Goal: Task Accomplishment & Management: Use online tool/utility

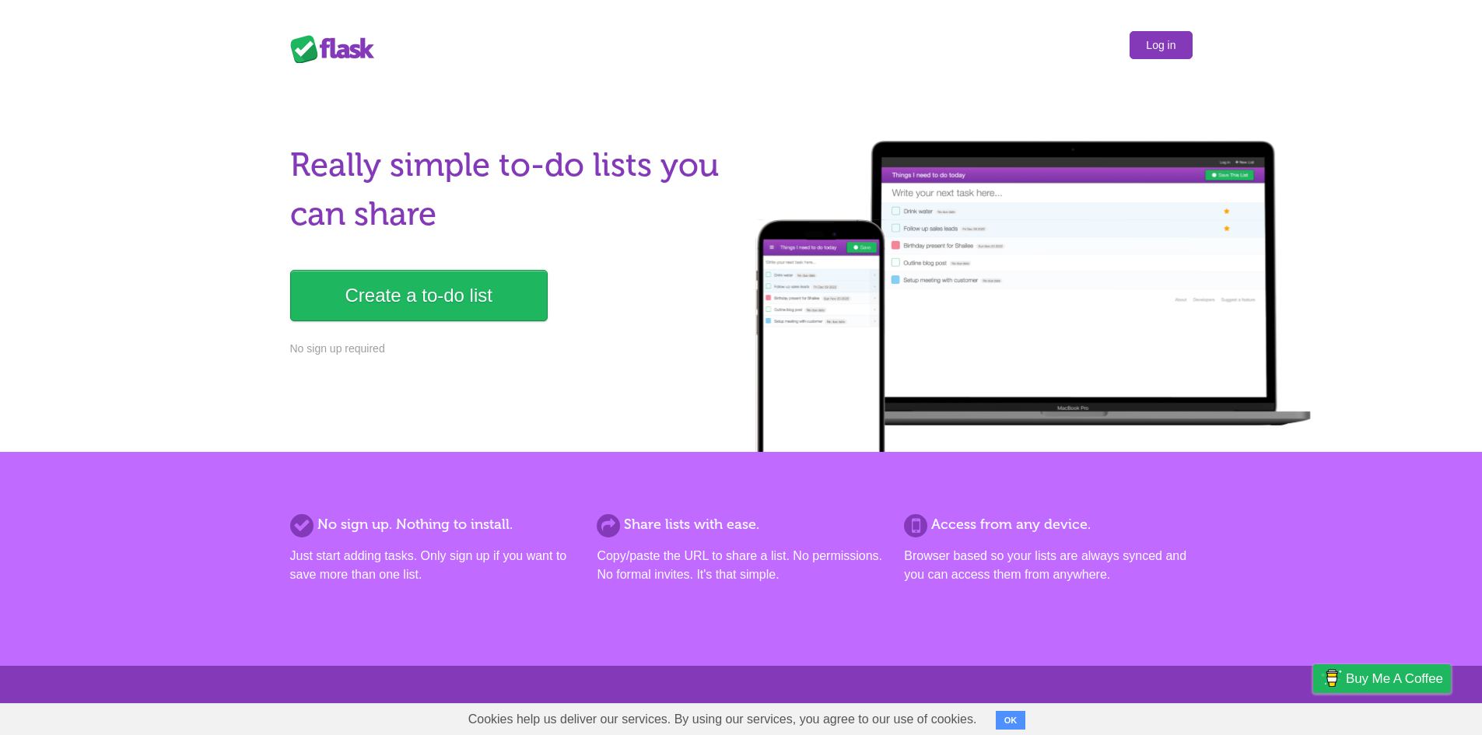
click at [1149, 51] on link "Log in" at bounding box center [1160, 45] width 62 height 28
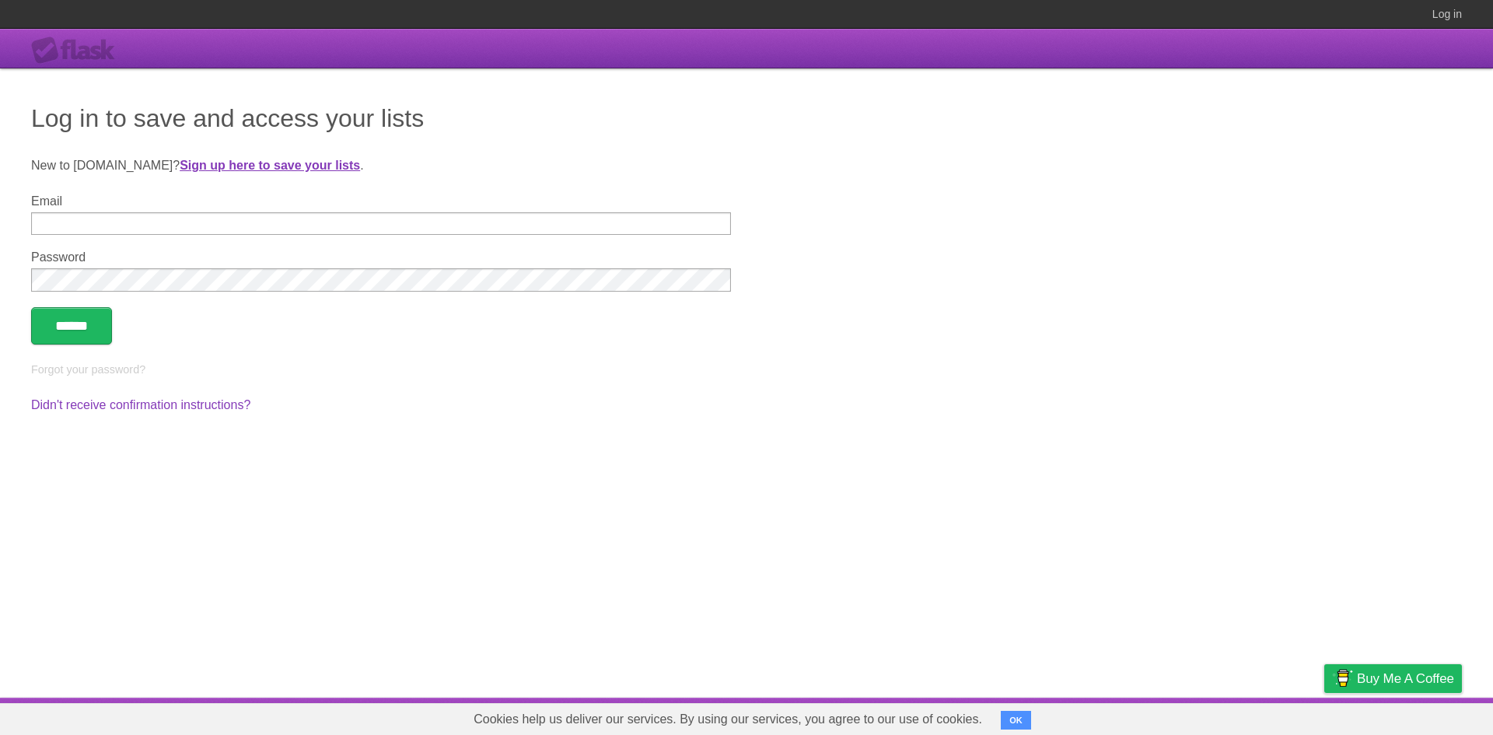
click at [292, 159] on strong "Sign up here to save your lists" at bounding box center [270, 165] width 180 height 13
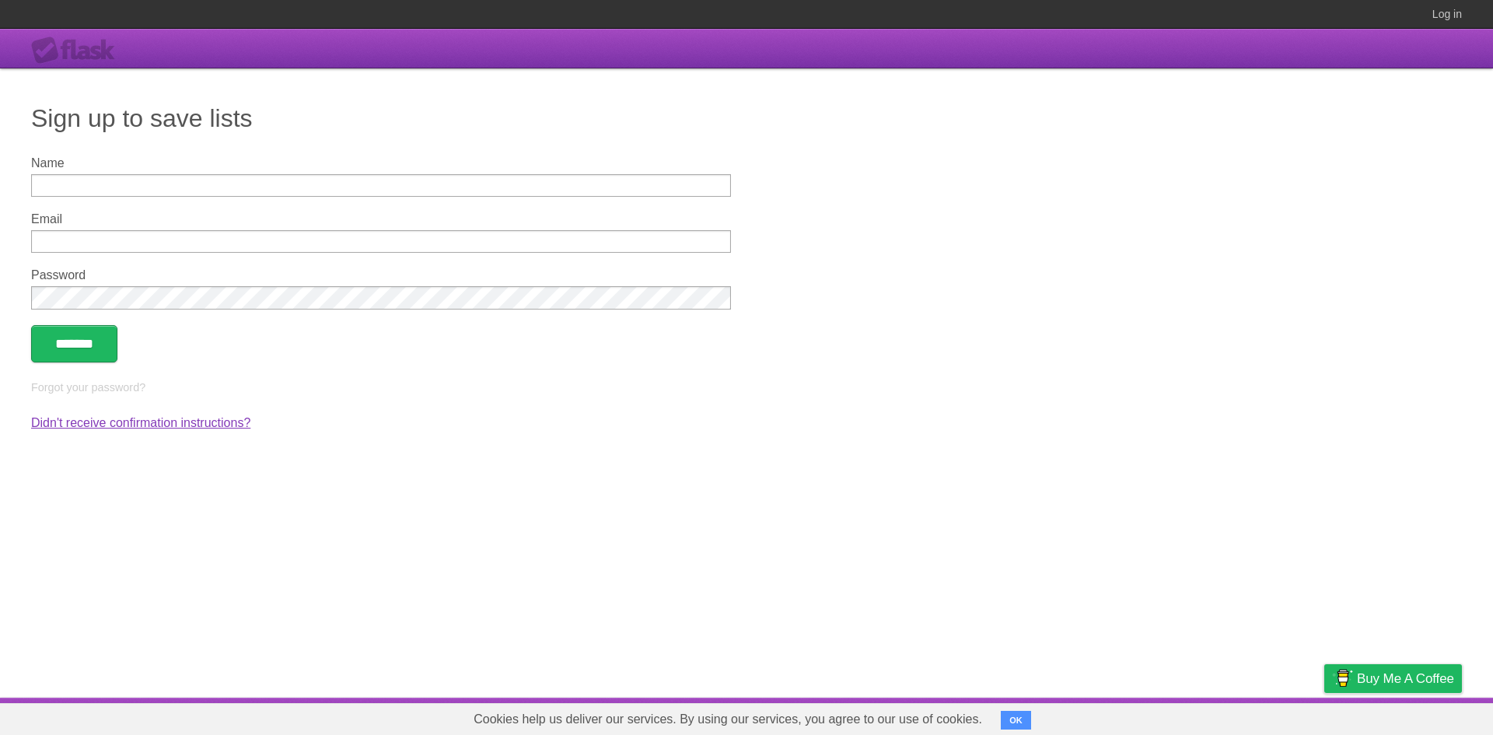
click at [208, 424] on link "Didn't receive confirmation instructions?" at bounding box center [140, 422] width 219 height 13
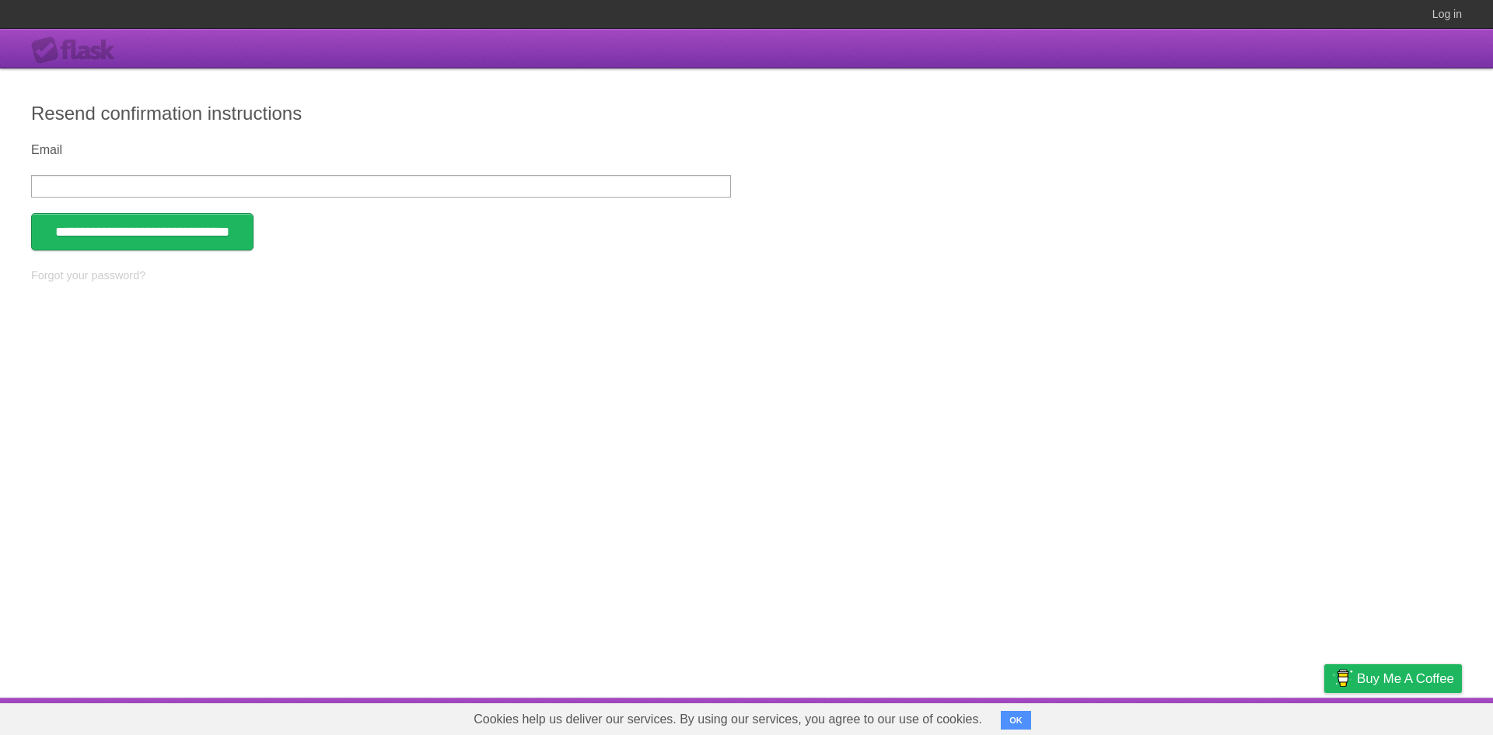
click at [57, 54] on div "Flask" at bounding box center [77, 51] width 93 height 28
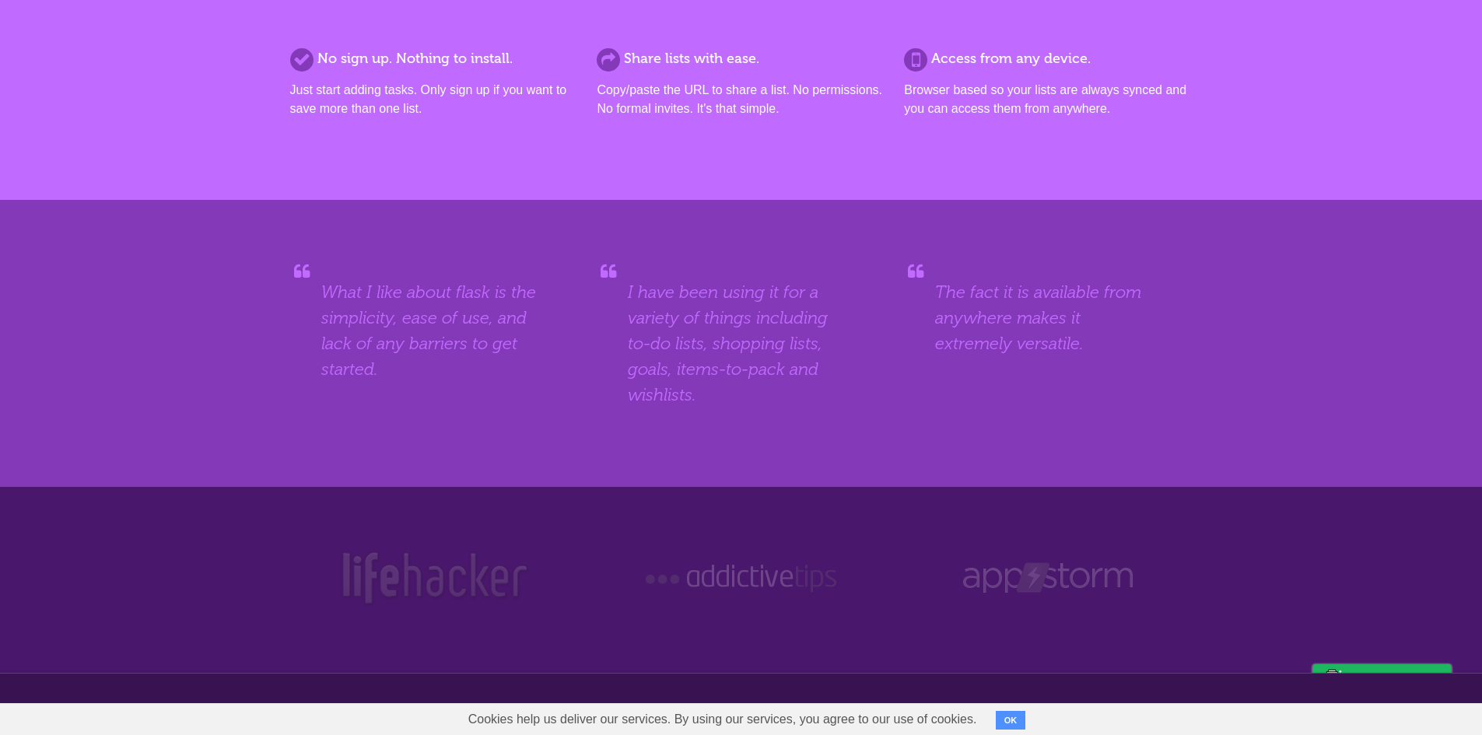
scroll to position [467, 0]
click at [645, 353] on blockquote "I have been using it for a variety of things including to-do lists, shopping li…" at bounding box center [741, 342] width 226 height 128
click at [672, 316] on blockquote "I have been using it for a variety of things including to-do lists, shopping li…" at bounding box center [741, 342] width 226 height 128
click at [672, 317] on blockquote "I have been using it for a variety of things including to-do lists, shopping li…" at bounding box center [741, 342] width 226 height 128
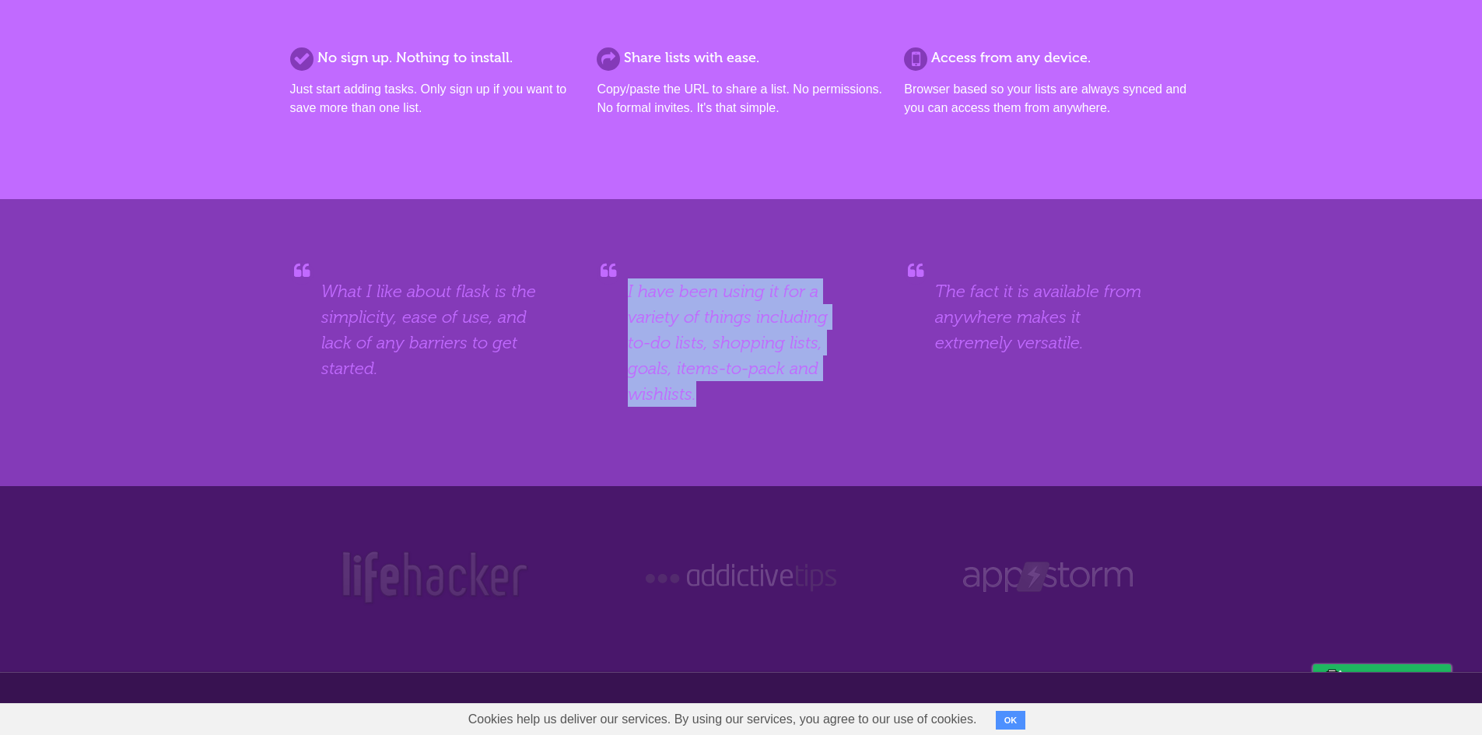
click at [672, 317] on blockquote "I have been using it for a variety of things including to-do lists, shopping li…" at bounding box center [741, 342] width 226 height 128
click at [677, 362] on blockquote "I have been using it for a variety of things including to-do lists, shopping li…" at bounding box center [741, 342] width 226 height 128
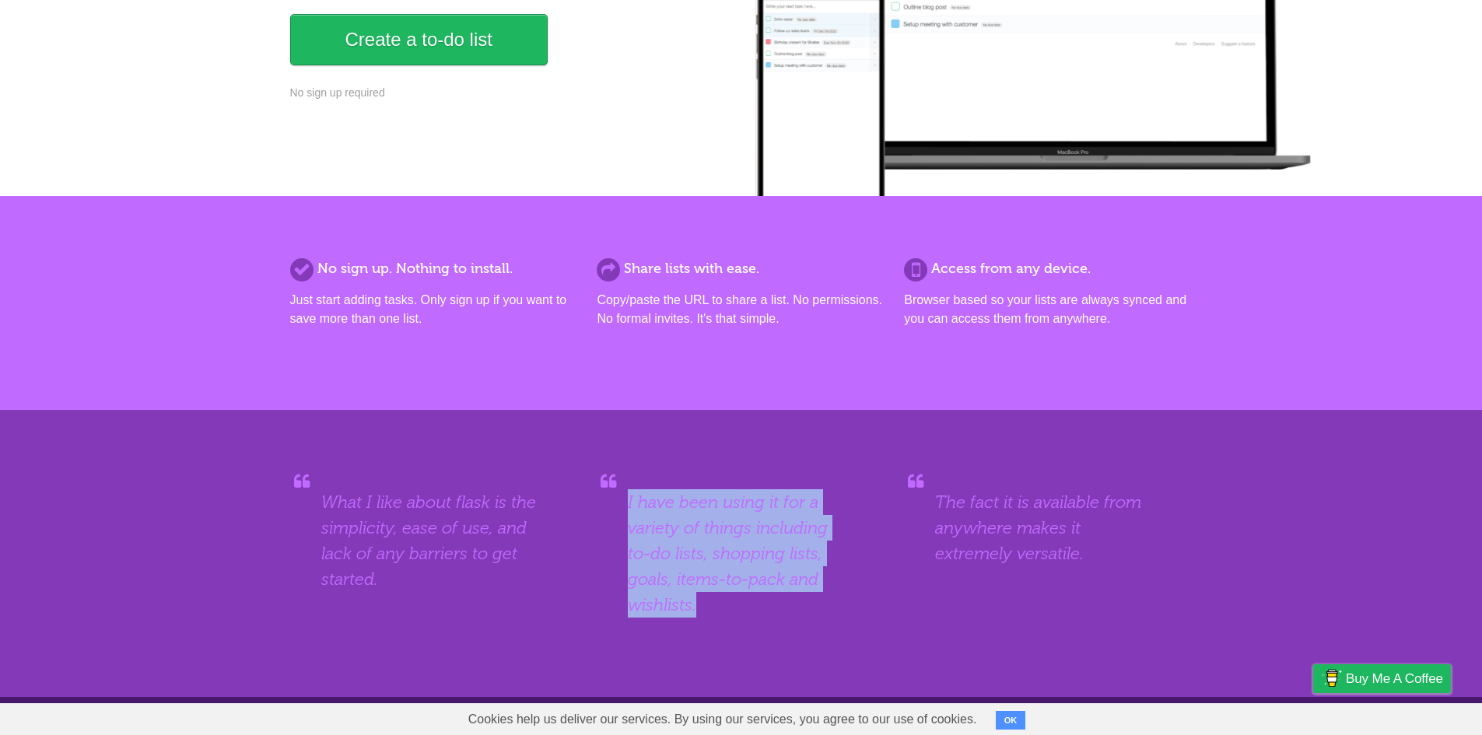
scroll to position [495, 0]
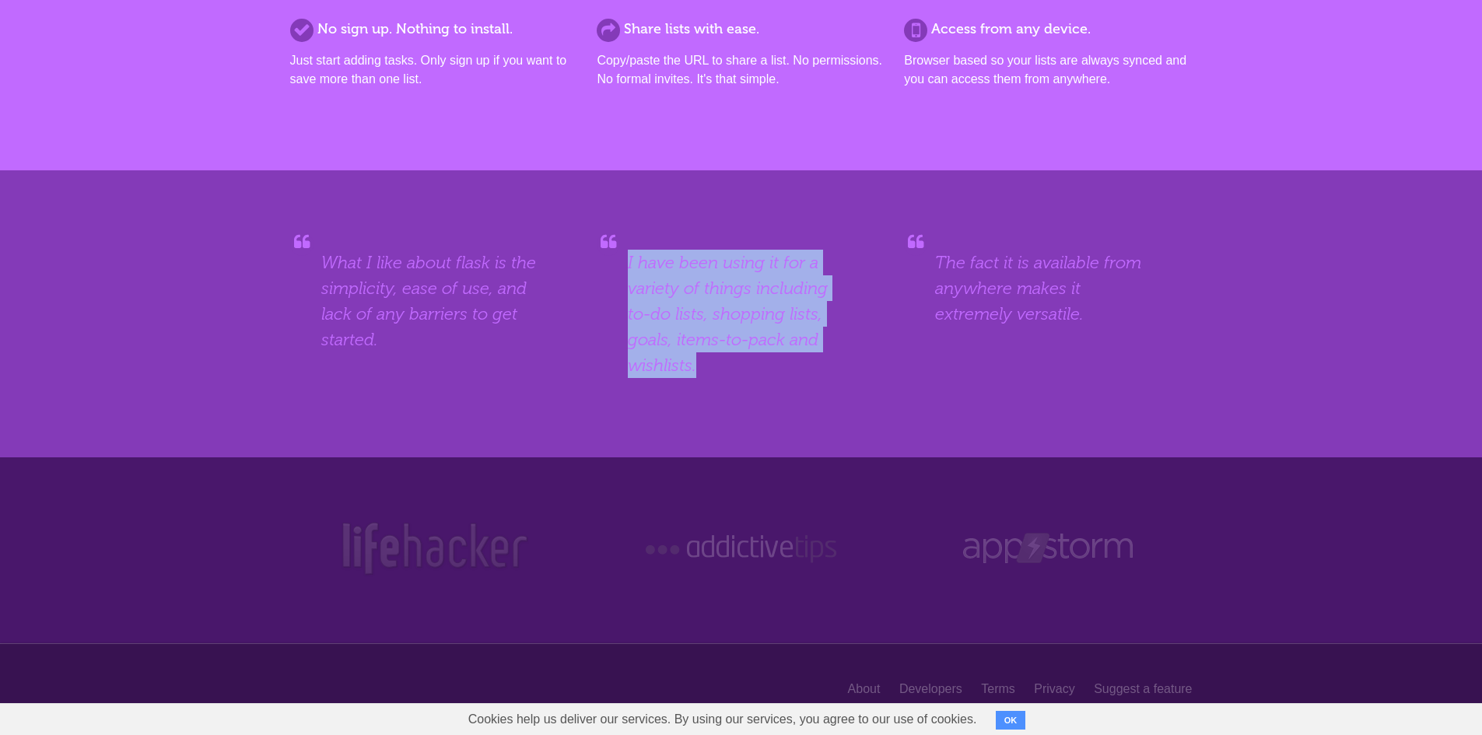
click at [818, 553] on img at bounding box center [741, 549] width 198 height 58
click at [806, 551] on img at bounding box center [741, 549] width 198 height 58
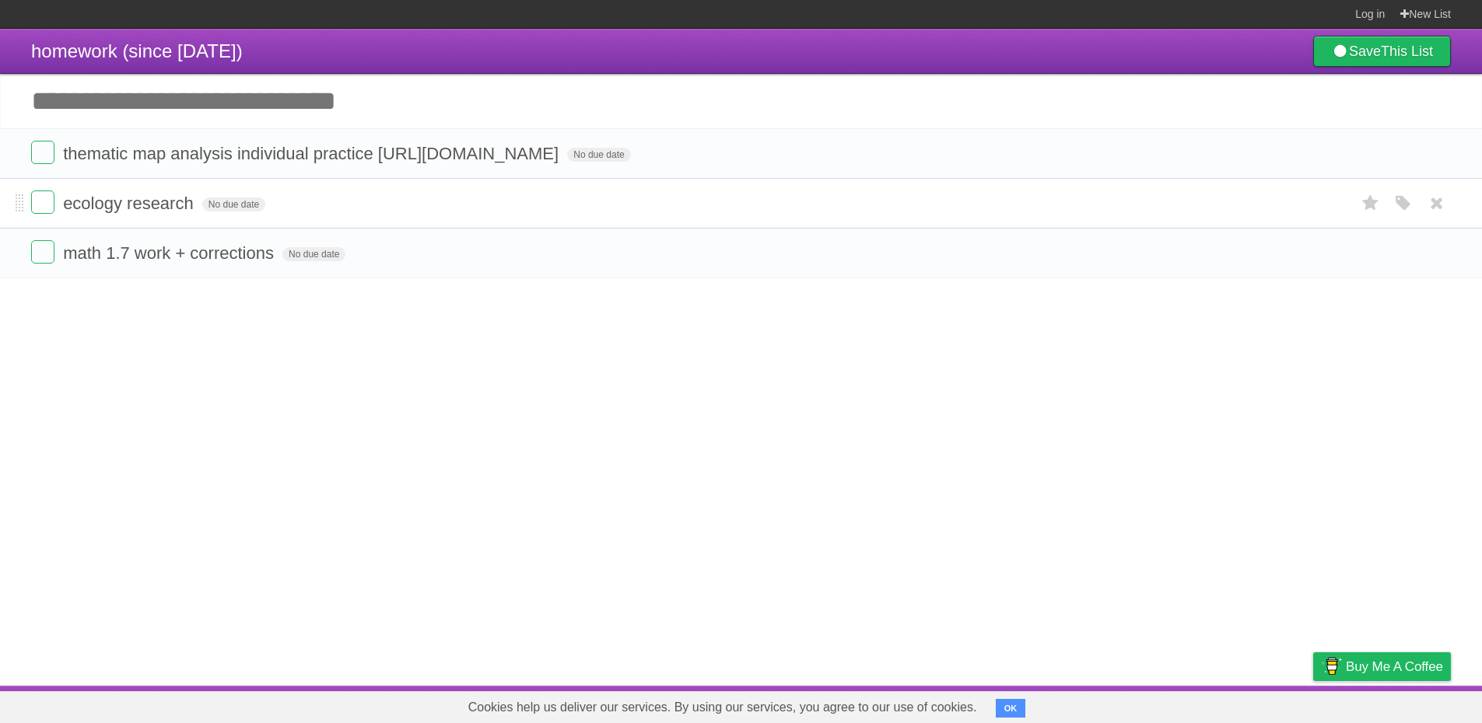
click at [462, 184] on li "ecology research No due date White Red Blue Green Purple Orange" at bounding box center [741, 203] width 1482 height 51
click at [461, 184] on li "ecology research No due date White Red Blue Green Purple Orange" at bounding box center [741, 203] width 1482 height 51
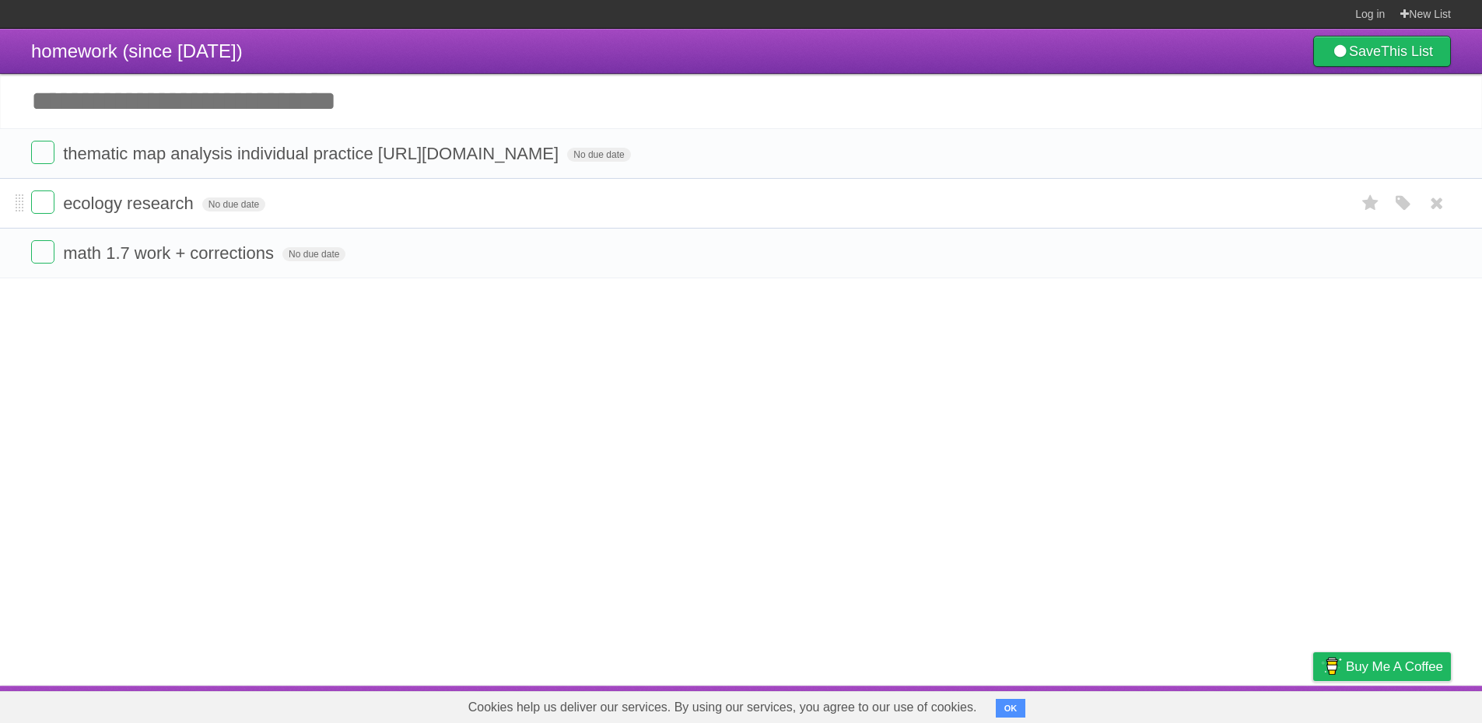
click at [460, 189] on li "ecology research No due date White Red Blue Green Purple Orange" at bounding box center [741, 203] width 1482 height 51
click at [461, 188] on li "ecology research No due date White Red Blue Green Purple Orange" at bounding box center [741, 203] width 1482 height 51
click at [1134, 418] on article "homework (since may 30 2025) Save This List Add another task ********* thematic…" at bounding box center [741, 357] width 1482 height 657
click at [1400, 245] on icon "button" at bounding box center [1403, 253] width 22 height 20
click at [1408, 206] on icon "button" at bounding box center [1403, 204] width 22 height 20
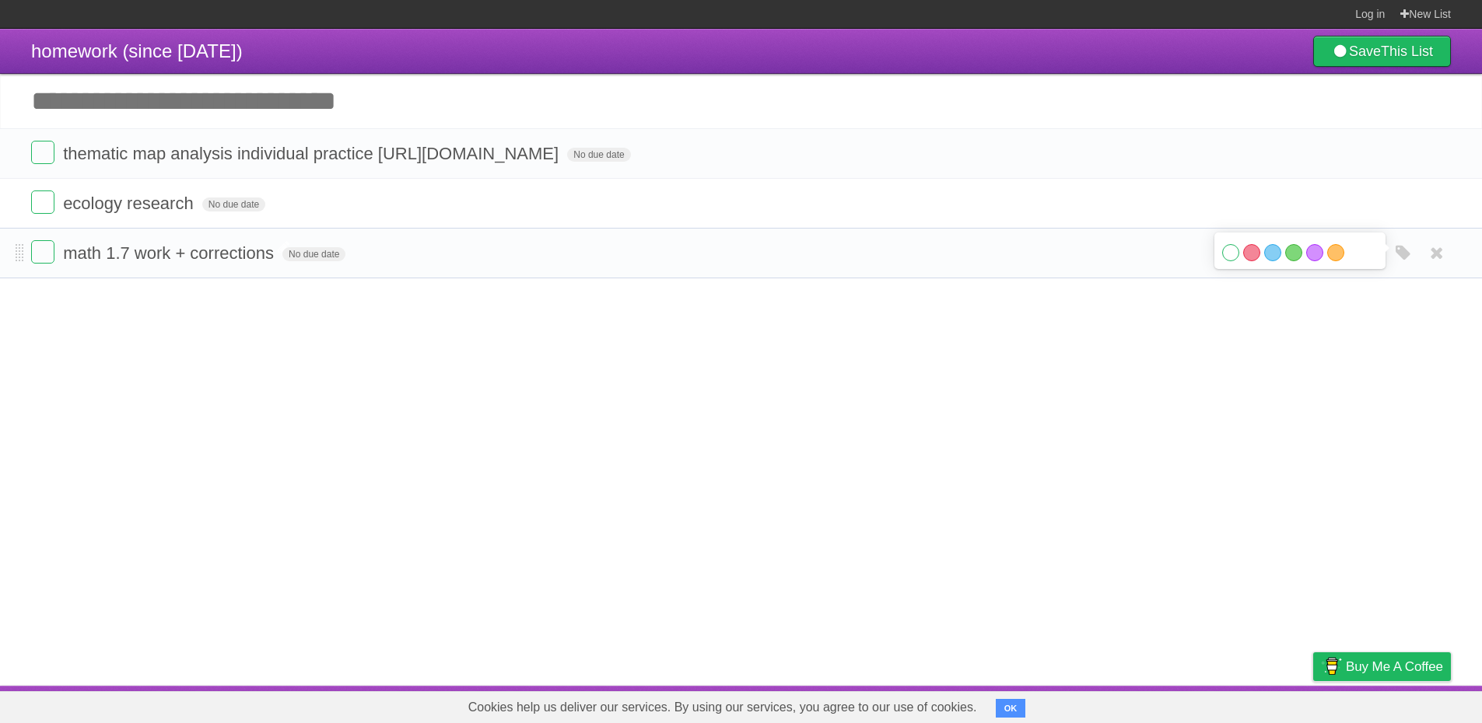
click at [99, 250] on span "math 1.7 work + corrections" at bounding box center [170, 252] width 215 height 19
drag, startPoint x: 99, startPoint y: 250, endPoint x: 103, endPoint y: 235, distance: 16.0
click at [99, 250] on input "**********" at bounding box center [179, 254] width 233 height 20
click at [217, 160] on span "thematic map analysis individual practice https://classroom.google.com/c/ODAxMT…" at bounding box center [312, 153] width 499 height 19
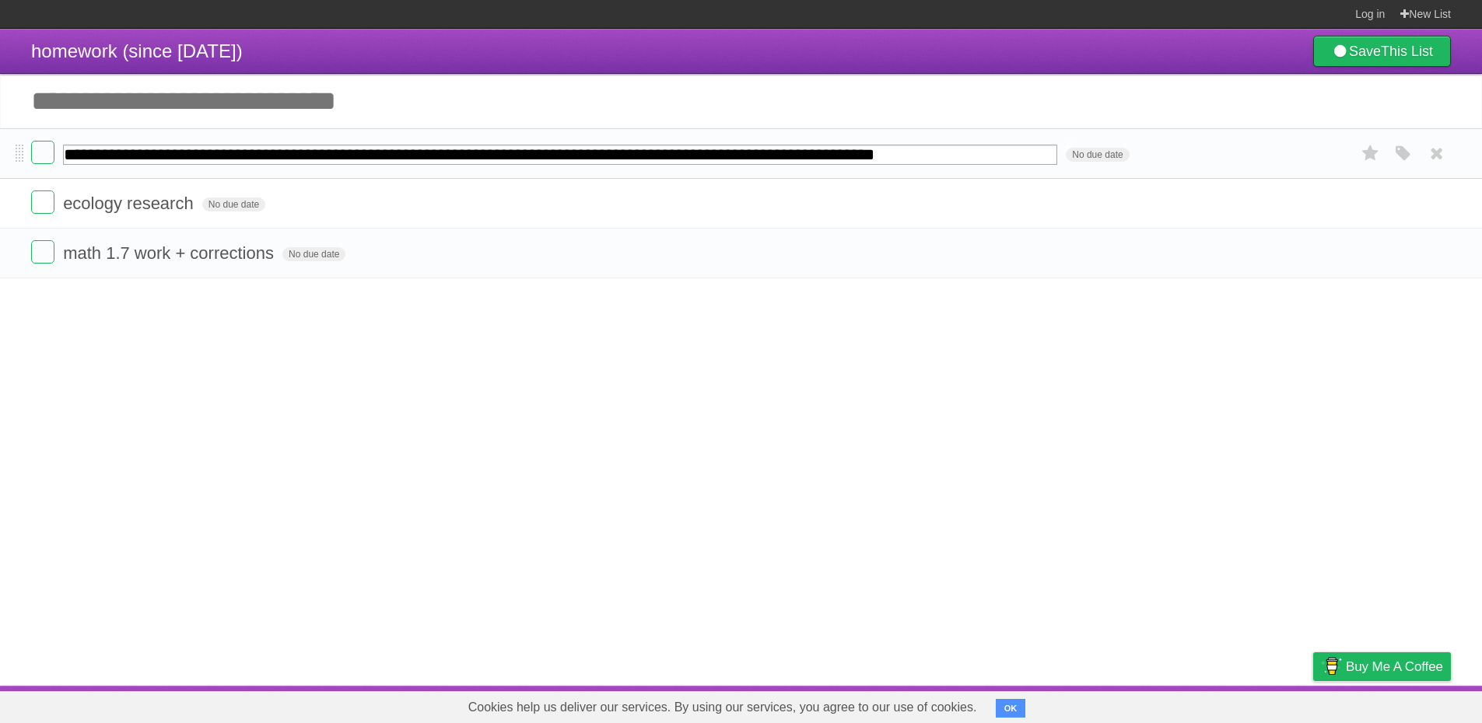
click at [217, 160] on input "**********" at bounding box center [560, 155] width 994 height 20
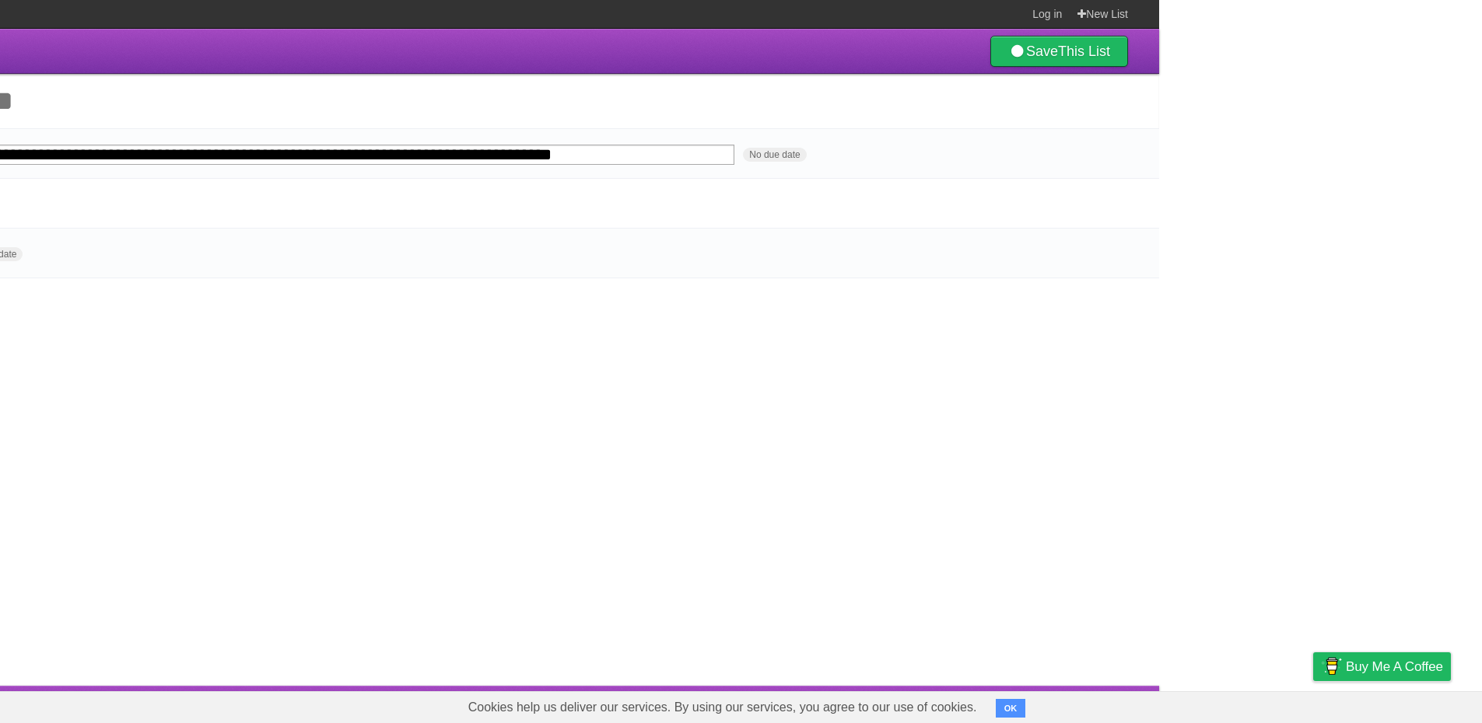
drag, startPoint x: 380, startPoint y: 154, endPoint x: 1492, endPoint y: 159, distance: 1112.9
click at [1159, 159] on html "**********" at bounding box center [418, 361] width 1482 height 723
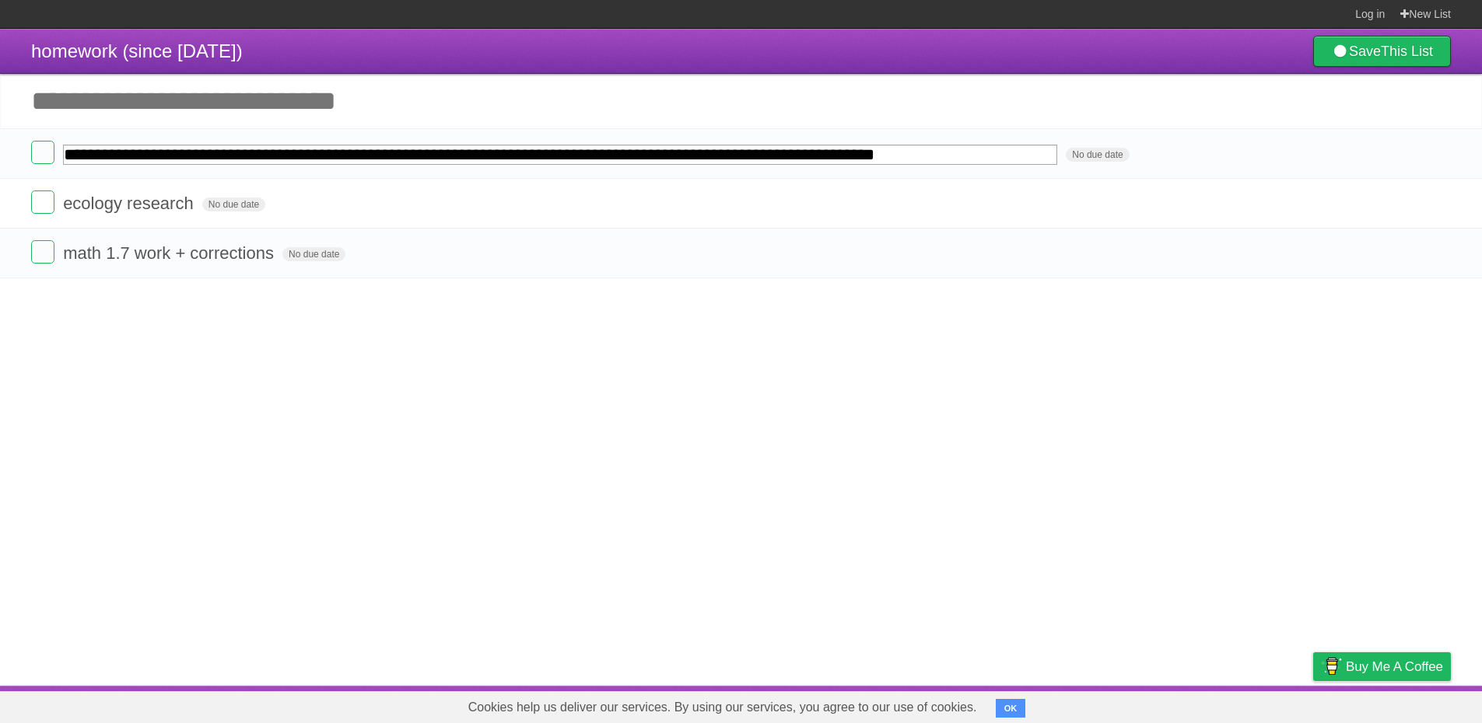
click at [374, 404] on article "**********" at bounding box center [741, 357] width 1482 height 657
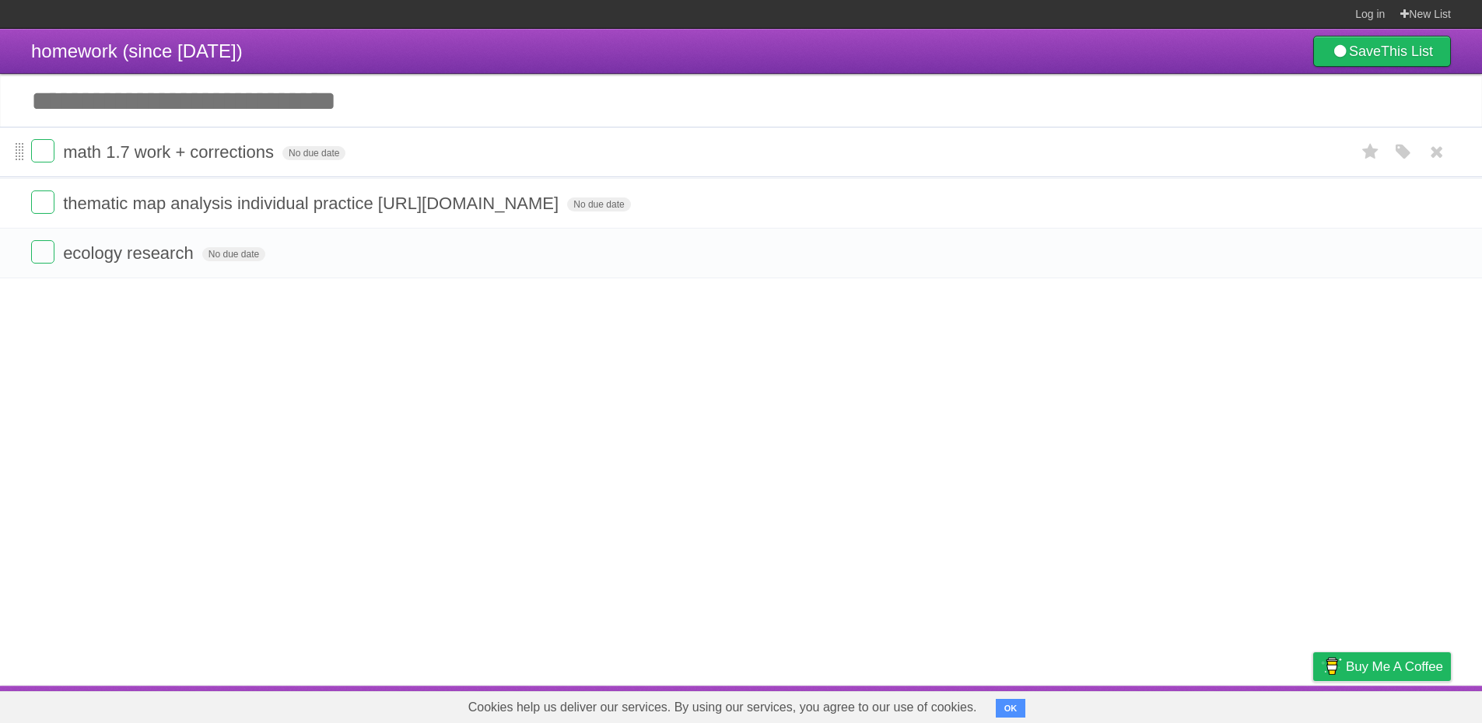
drag, startPoint x: 19, startPoint y: 257, endPoint x: 22, endPoint y: 150, distance: 106.6
